Goal: Information Seeking & Learning: Learn about a topic

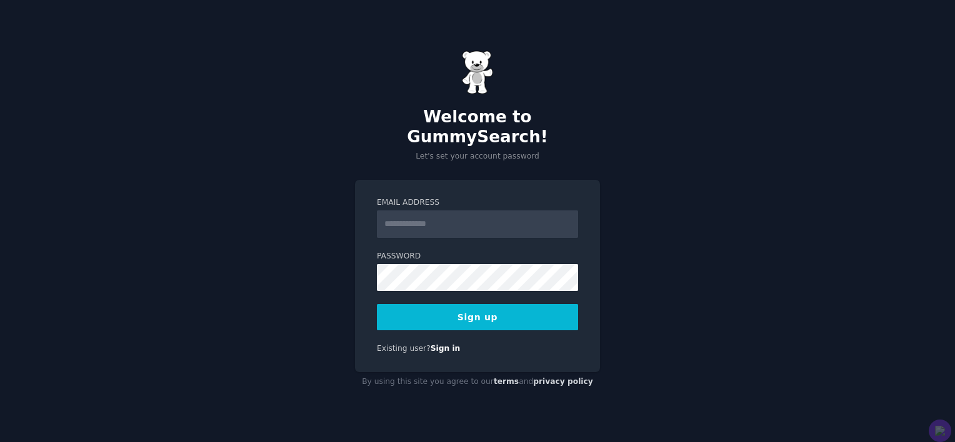
click at [426, 221] on input "Email Address" at bounding box center [477, 224] width 201 height 27
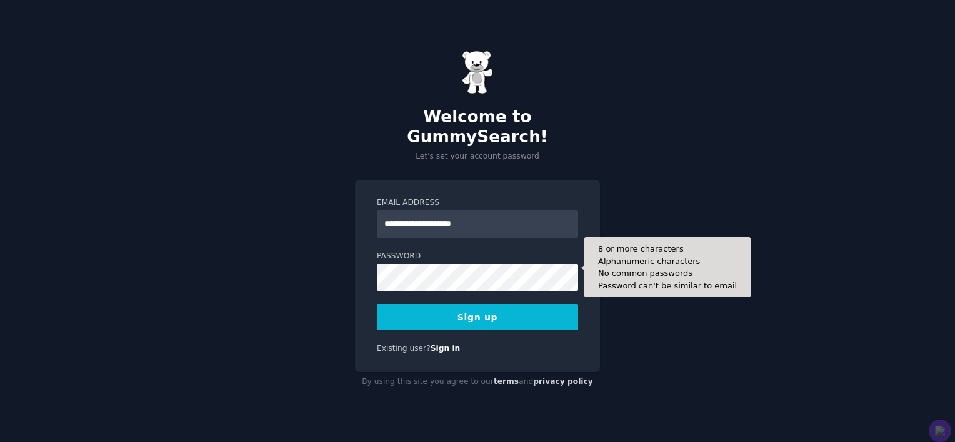
type input "**********"
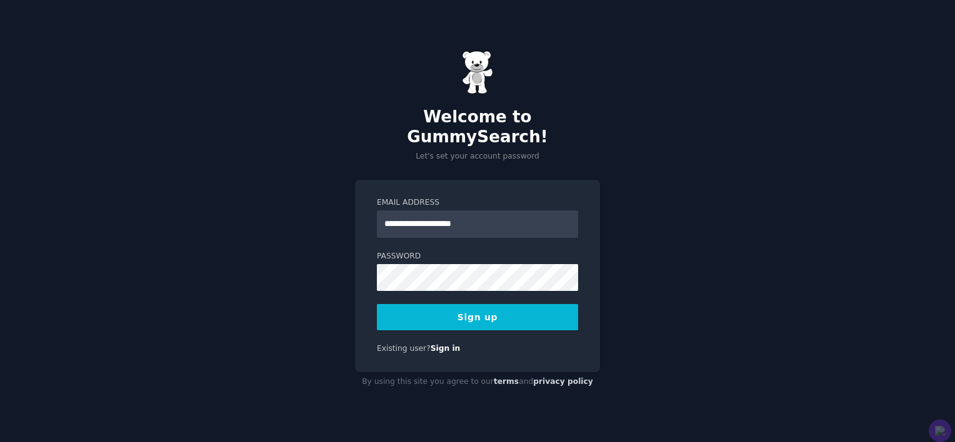
click at [484, 315] on button "Sign up" at bounding box center [477, 317] width 201 height 26
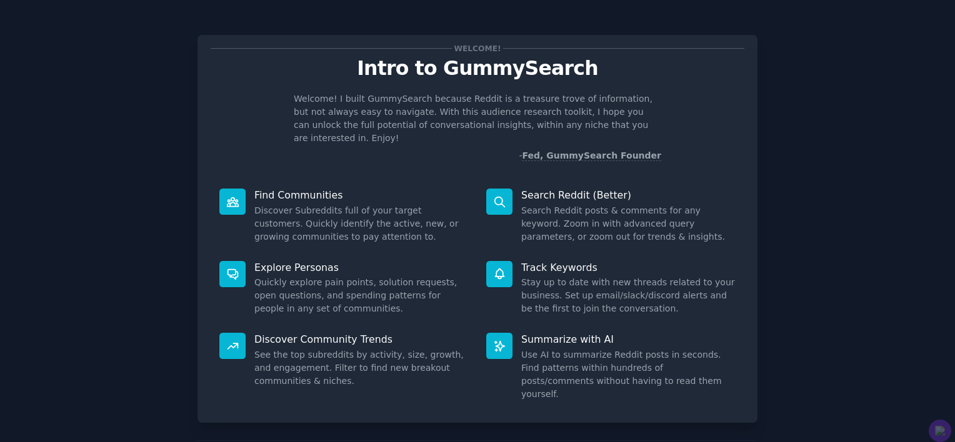
click at [814, 315] on div "Welcome! Intro to GummySearch Welcome! I built GummySearch because Reddit is a …" at bounding box center [477, 257] width 920 height 481
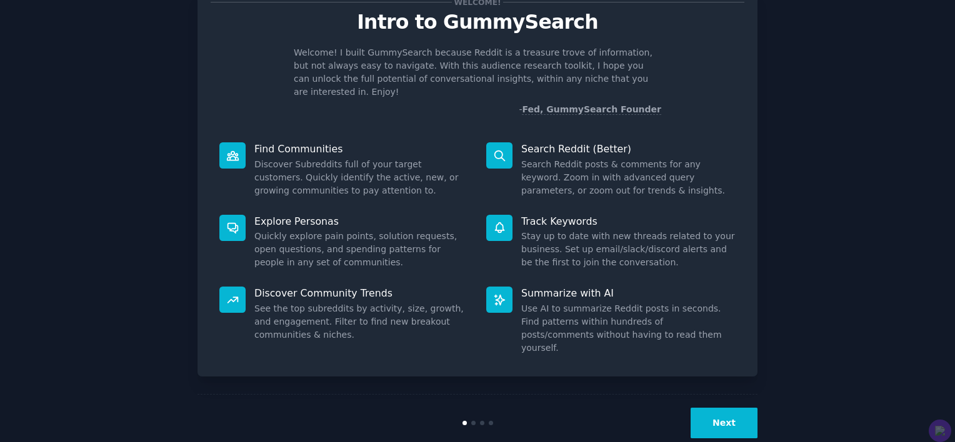
click at [717, 408] on button "Next" at bounding box center [723, 423] width 67 height 31
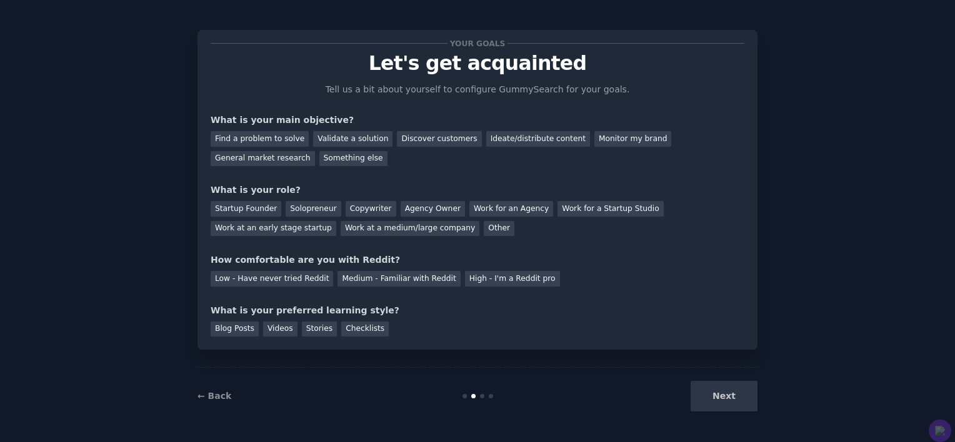
click at [717, 390] on div "Next" at bounding box center [663, 396] width 187 height 31
click at [266, 142] on div "Find a problem to solve" at bounding box center [260, 139] width 98 height 16
click at [310, 148] on div "Find a problem to solve Validate a solution Discover customers Ideate/distribut…" at bounding box center [478, 146] width 534 height 39
click at [315, 151] on div "General market research" at bounding box center [263, 159] width 104 height 16
click at [286, 138] on div "Find a problem to solve" at bounding box center [260, 139] width 98 height 16
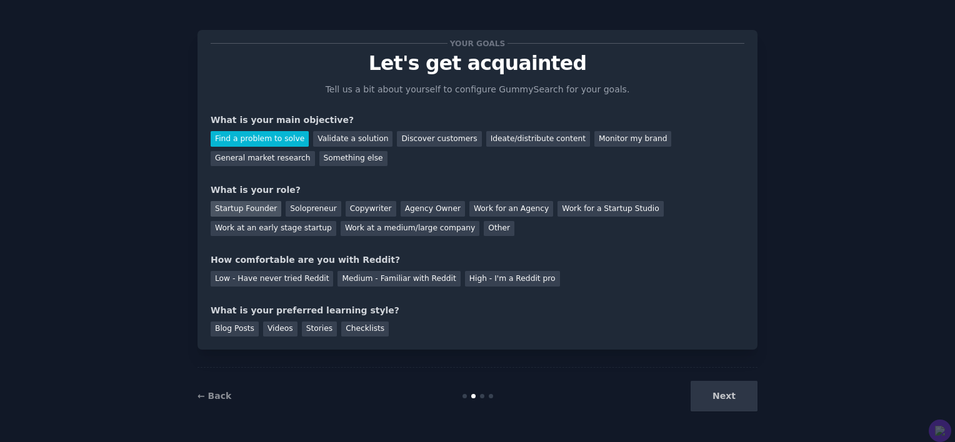
click at [254, 209] on div "Startup Founder" at bounding box center [246, 209] width 71 height 16
click at [287, 209] on div "Solopreneur" at bounding box center [313, 209] width 55 height 16
click at [243, 276] on div "Low - Have never tried Reddit" at bounding box center [272, 279] width 122 height 16
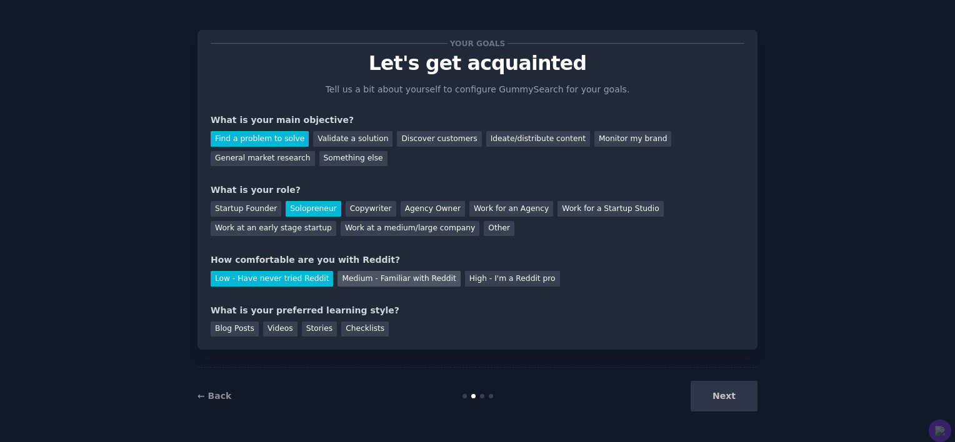
click at [346, 284] on div "Medium - Familiar with Reddit" at bounding box center [398, 279] width 122 height 16
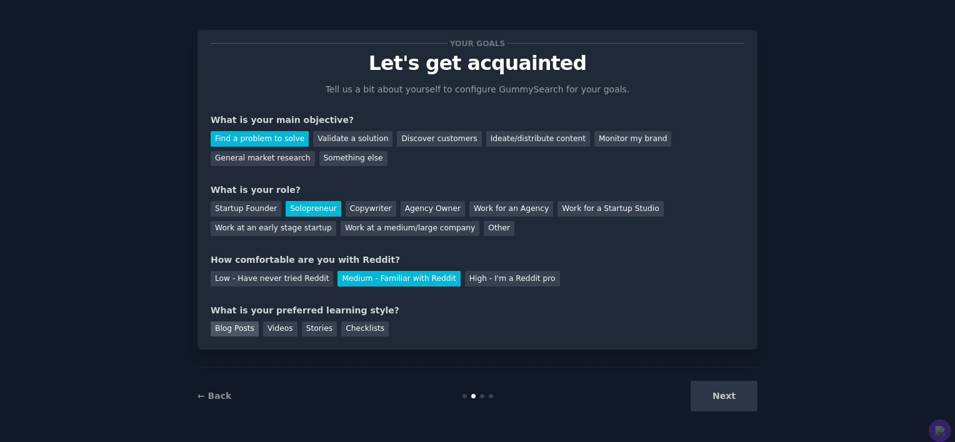
click at [227, 331] on div "Blog Posts" at bounding box center [235, 330] width 48 height 16
click at [341, 326] on div "Checklists" at bounding box center [364, 330] width 47 height 16
click at [241, 326] on div "Blog Posts" at bounding box center [235, 330] width 48 height 16
click at [725, 387] on button "Next" at bounding box center [723, 396] width 67 height 31
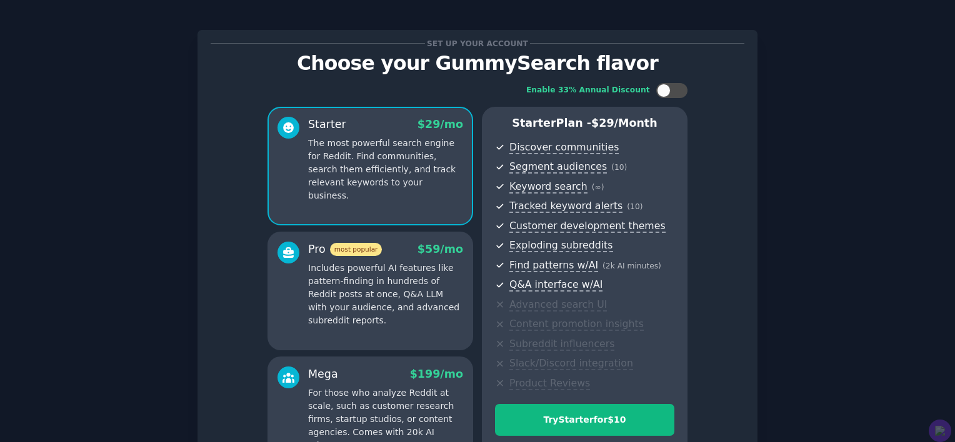
scroll to position [156, 0]
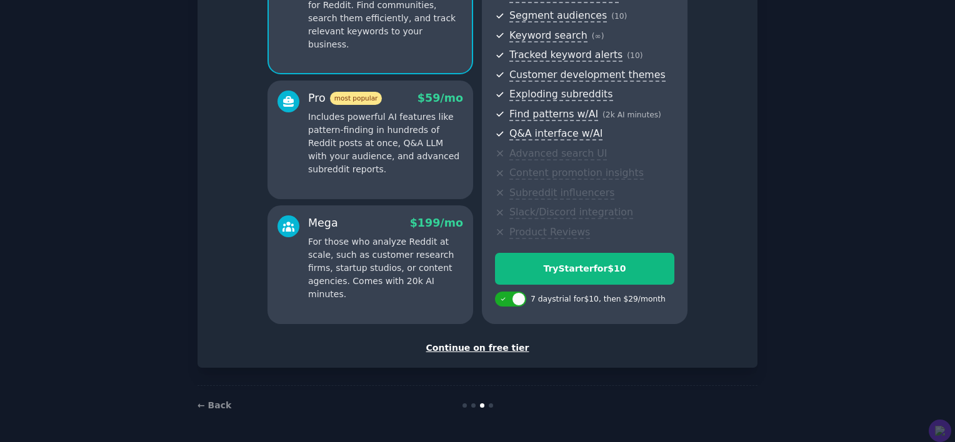
click at [487, 342] on div "Continue on free tier" at bounding box center [478, 348] width 534 height 13
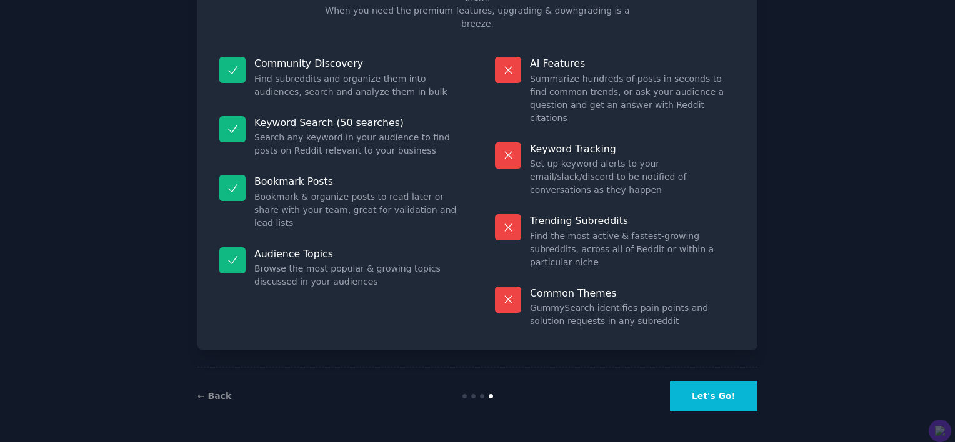
scroll to position [44, 0]
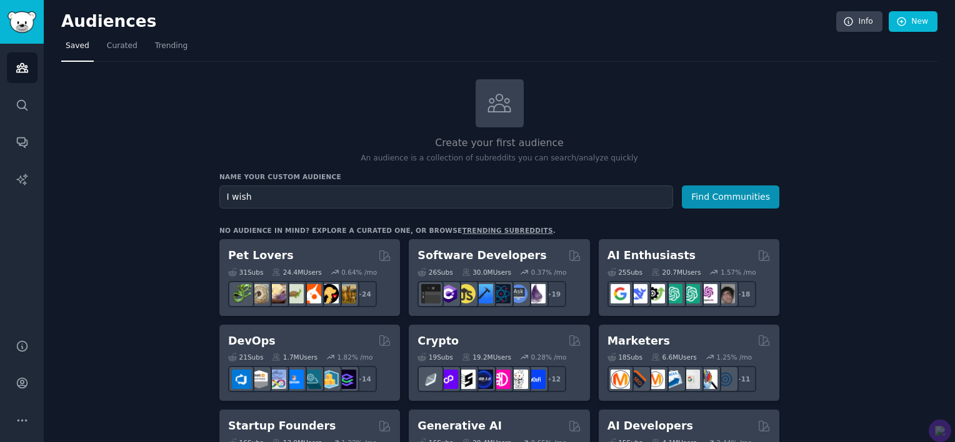
type input "I wish"
click at [682, 186] on button "Find Communities" at bounding box center [730, 197] width 97 height 23
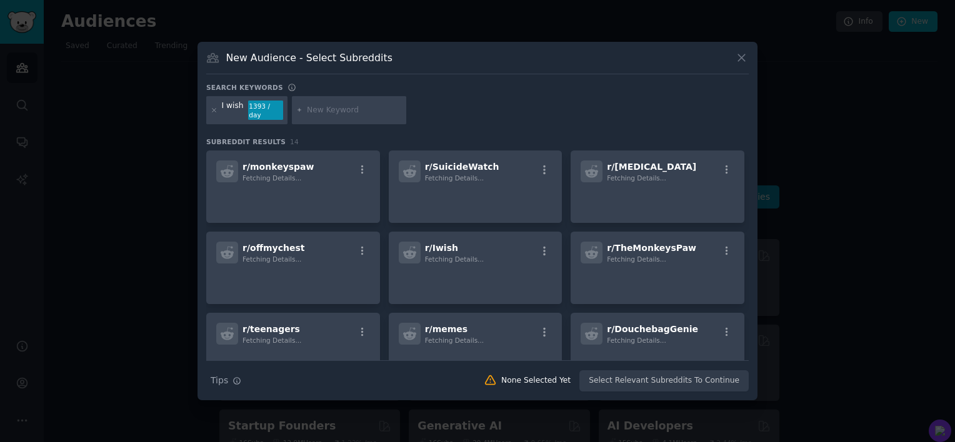
click at [743, 57] on icon at bounding box center [741, 57] width 13 height 13
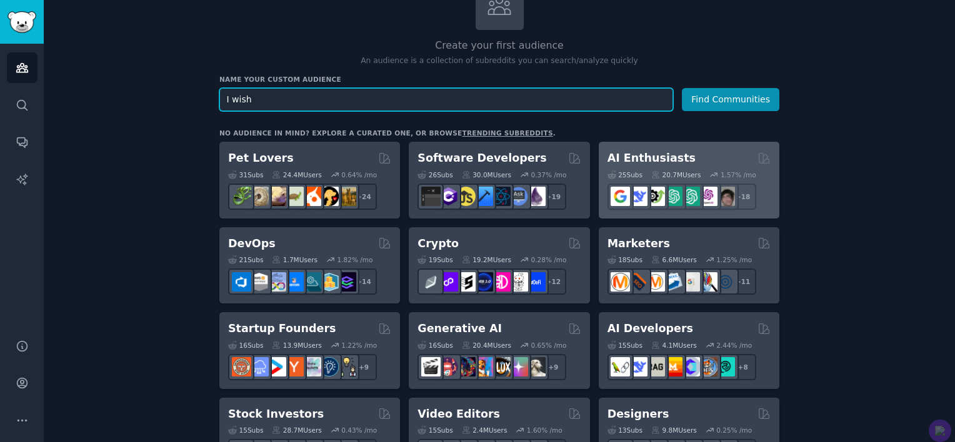
scroll to position [104, 0]
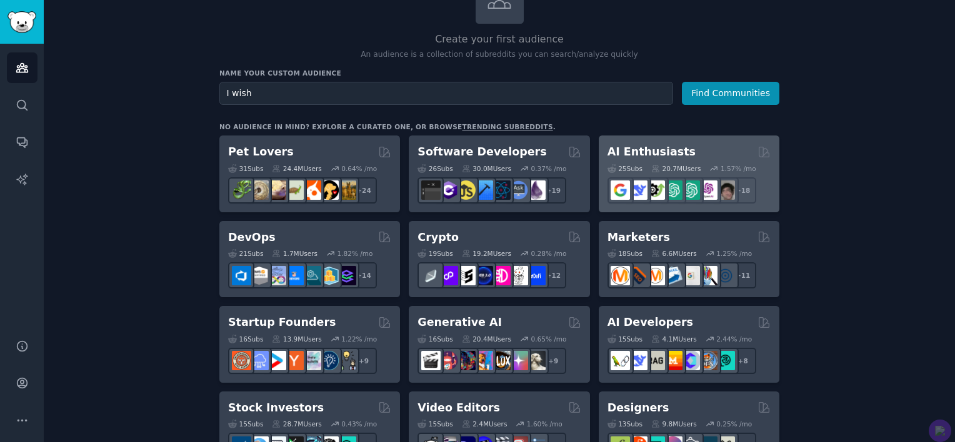
click at [664, 156] on h2 "AI Enthusiasts" at bounding box center [651, 152] width 88 height 16
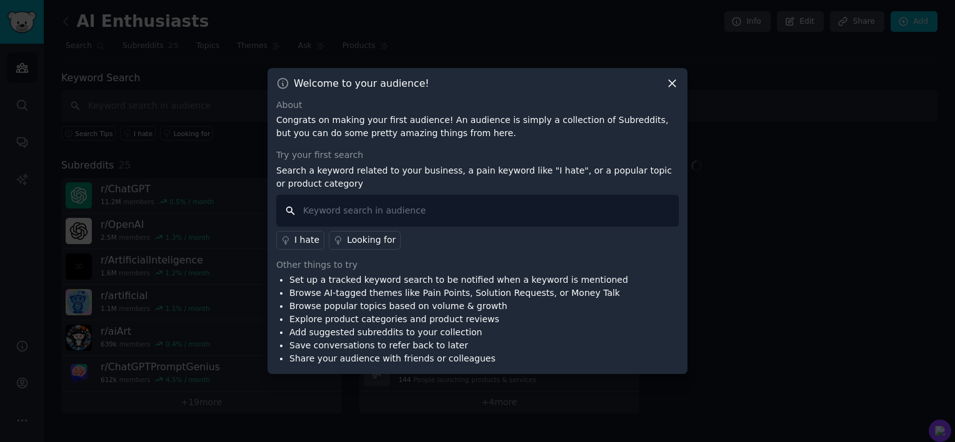
click at [316, 221] on input "text" at bounding box center [477, 211] width 402 height 32
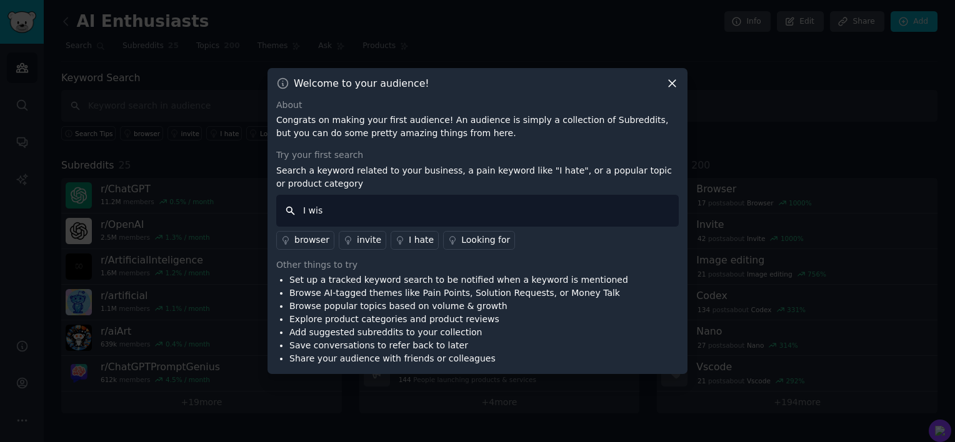
type input "I wish"
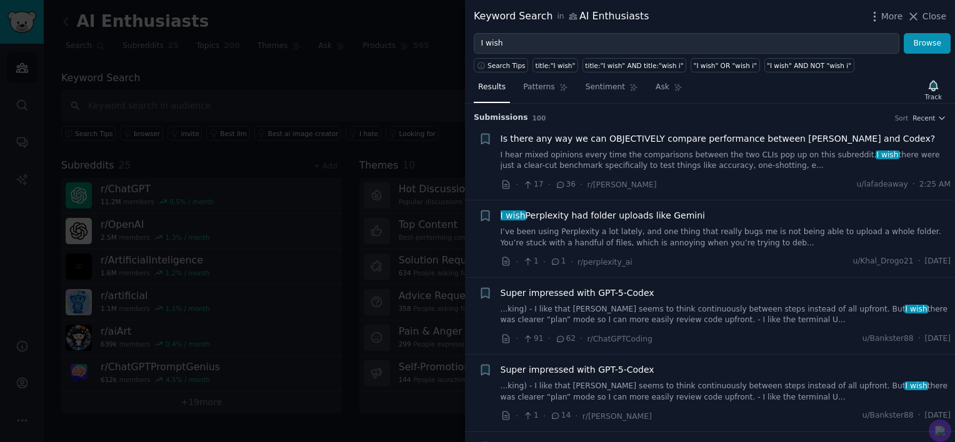
click at [704, 99] on div "Results Patterns Sentiment Ask Track" at bounding box center [710, 90] width 490 height 27
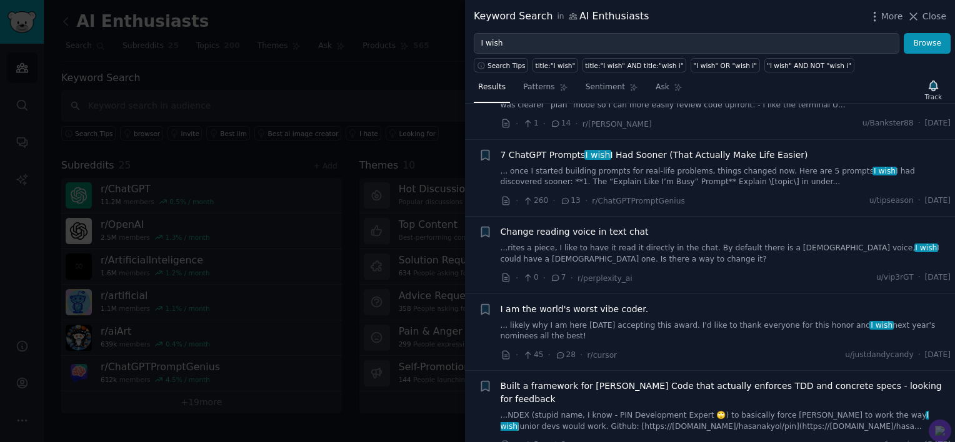
scroll to position [294, 0]
drag, startPoint x: 526, startPoint y: 54, endPoint x: 477, endPoint y: 113, distance: 76.3
drag, startPoint x: 477, startPoint y: 113, endPoint x: 469, endPoint y: 413, distance: 300.0
click at [469, 417] on li "+ Built a framework for [PERSON_NAME] Code that actually enforces TDD and concr…" at bounding box center [710, 415] width 490 height 90
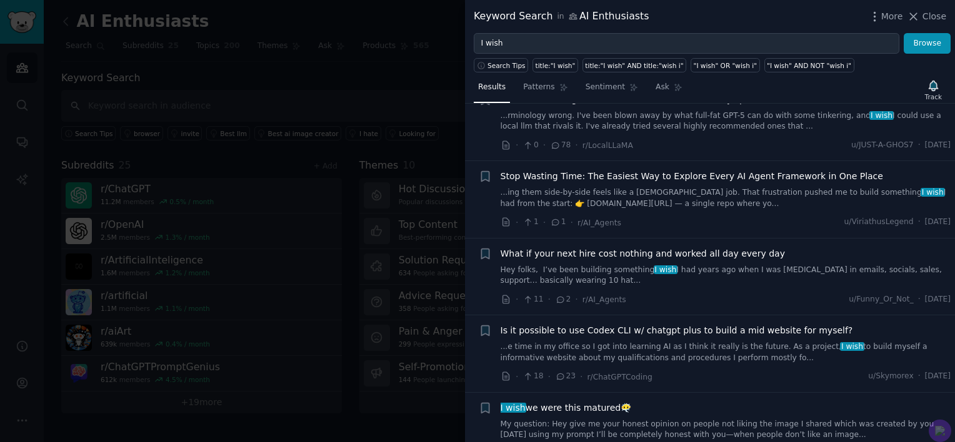
scroll to position [5032, 0]
